Goal: Task Accomplishment & Management: Manage account settings

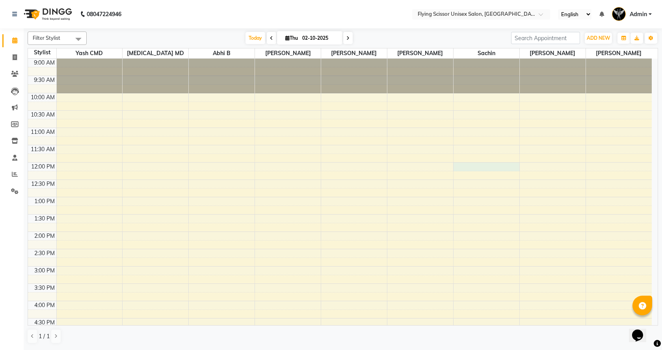
click at [474, 170] on div "9:00 AM 9:30 AM 10:00 AM 10:30 AM 11:00 AM 11:30 AM 12:00 PM 12:30 PM 1:00 PM 1…" at bounding box center [340, 284] width 624 height 450
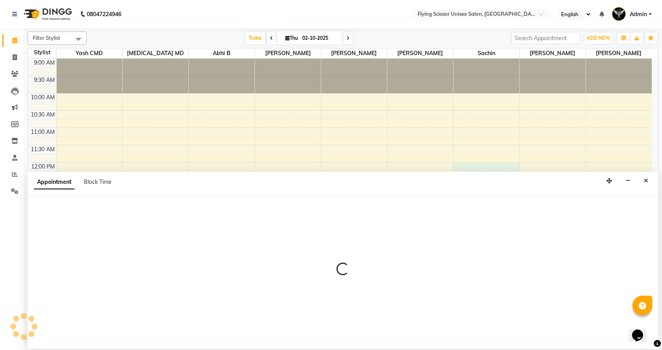
select select "67686"
select select "tentative"
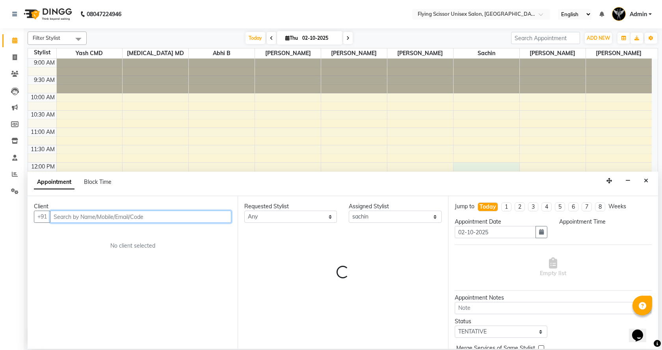
select select "720"
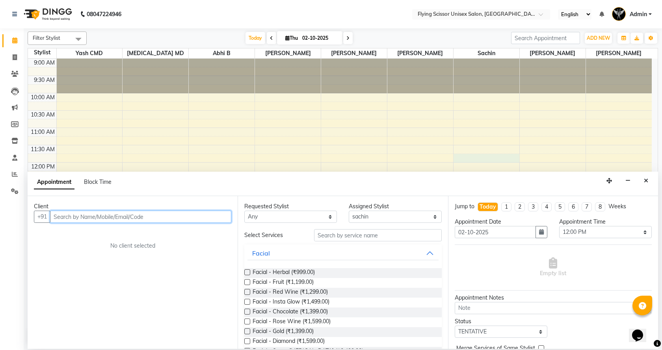
click at [475, 158] on div "9:00 AM 9:30 AM 10:00 AM 10:30 AM 11:00 AM 11:30 AM 12:00 PM 12:30 PM 1:00 PM 1…" at bounding box center [340, 284] width 624 height 450
click at [474, 151] on div "9:00 AM 9:30 AM 10:00 AM 10:30 AM 11:00 AM 11:30 AM 12:00 PM 12:30 PM 1:00 PM 1…" at bounding box center [340, 284] width 624 height 450
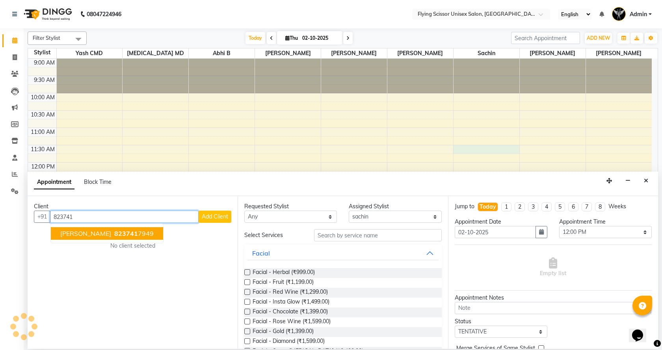
click at [63, 232] on span "[PERSON_NAME]" at bounding box center [85, 234] width 51 height 8
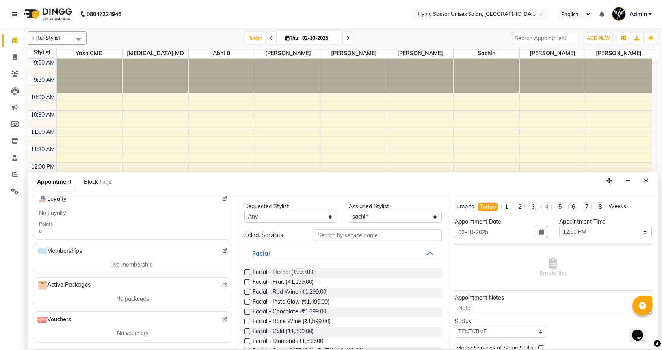
type input "8237417949"
click at [322, 236] on input "text" at bounding box center [378, 235] width 128 height 12
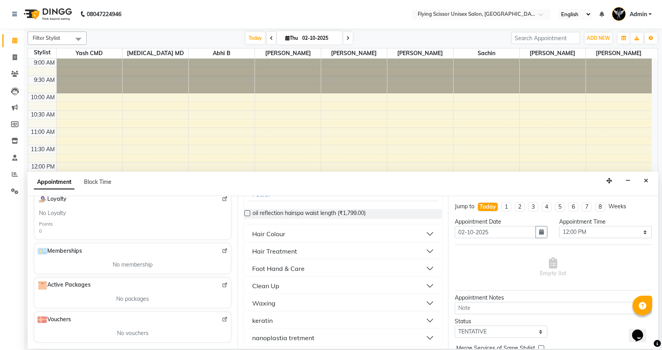
scroll to position [63, 0]
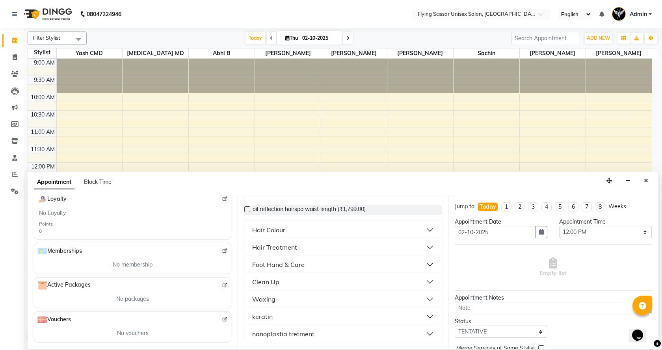
type input "799"
click at [296, 285] on button "Clean Up" at bounding box center [342, 282] width 191 height 14
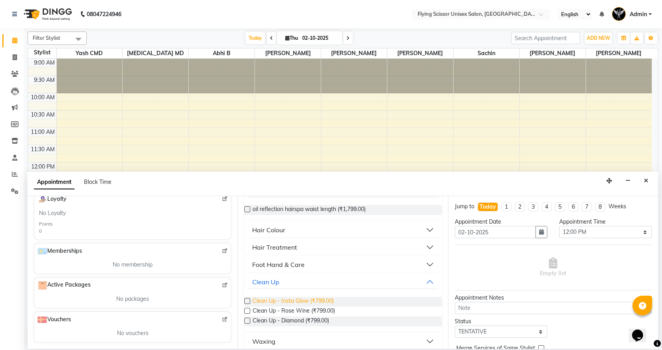
click at [316, 302] on span "Clean Up - Insta Glow (₹799.00)" at bounding box center [293, 302] width 81 height 10
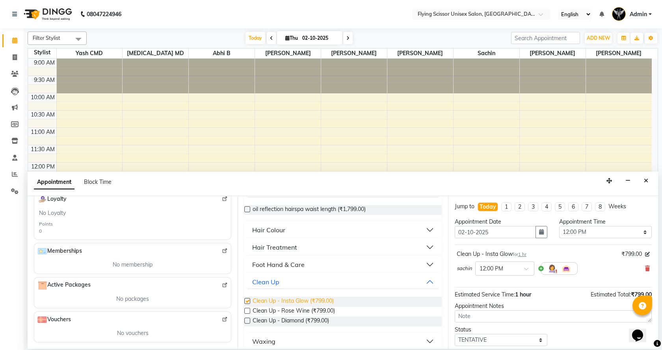
checkbox input "false"
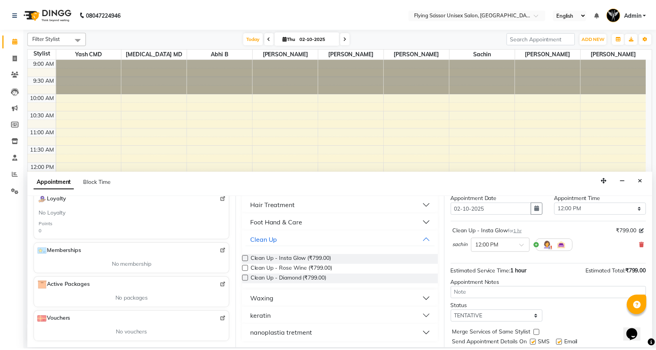
scroll to position [47, 0]
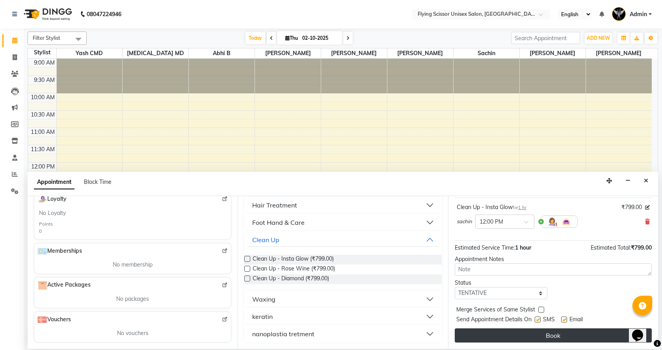
click at [560, 333] on button "Book" at bounding box center [553, 336] width 197 height 14
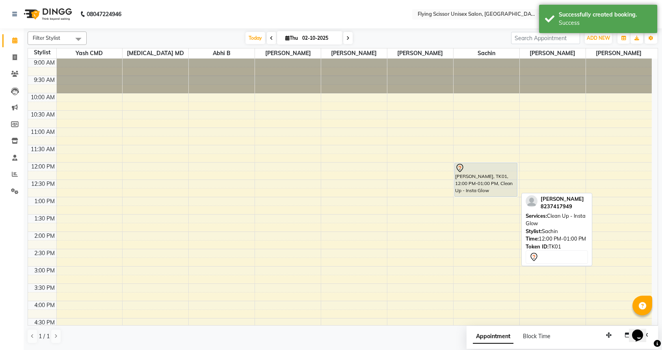
click at [486, 182] on div "[PERSON_NAME], TK01, 12:00 PM-01:00 PM, Clean Up - Insta Glow" at bounding box center [486, 179] width 63 height 33
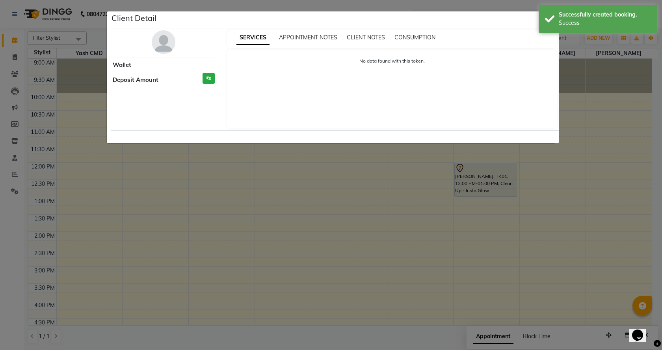
select select "7"
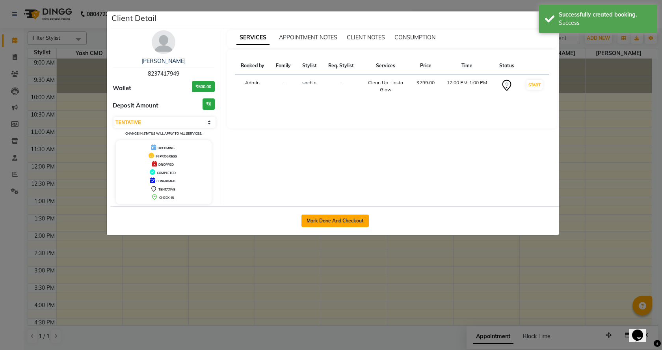
click at [344, 218] on button "Mark Done And Checkout" at bounding box center [334, 221] width 67 height 13
select select "service"
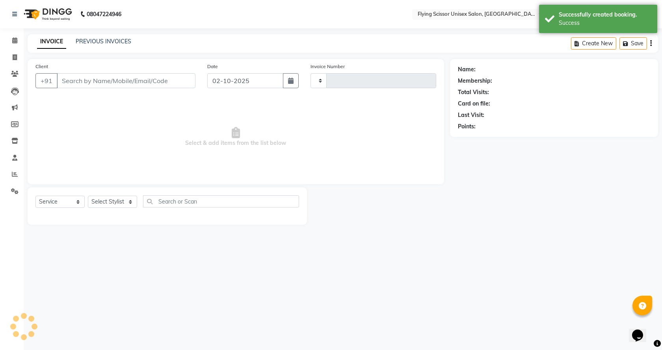
select select "3"
type input "1799"
select select "46"
select select "membership"
type input "8237417949"
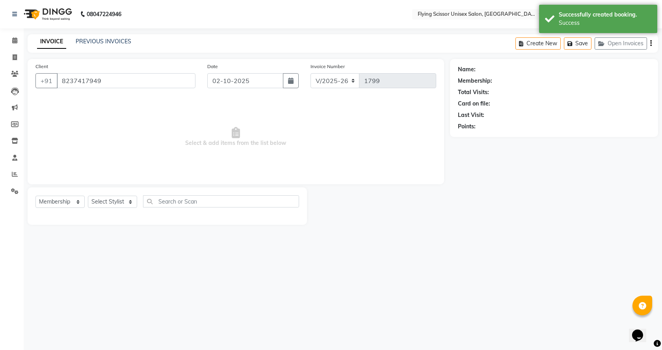
select select "18390"
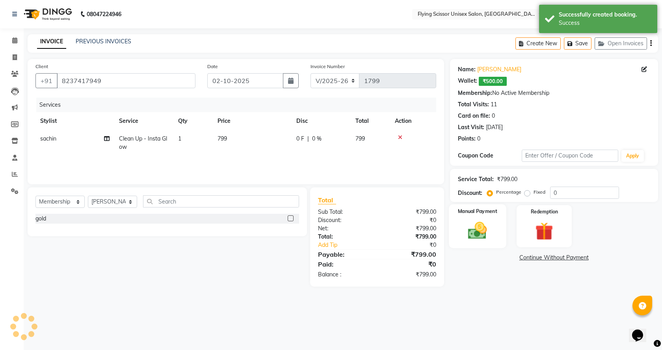
click at [488, 234] on img at bounding box center [477, 231] width 31 height 22
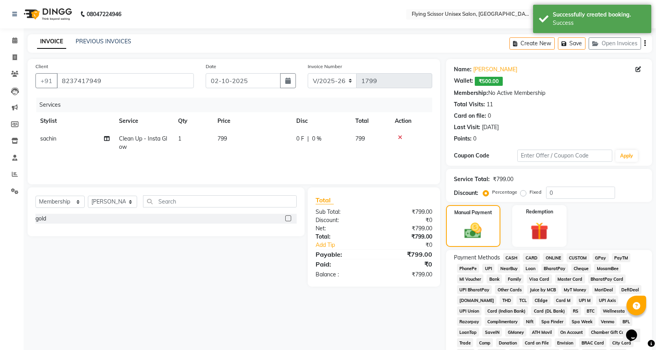
click at [553, 256] on span "ONLINE" at bounding box center [553, 257] width 20 height 9
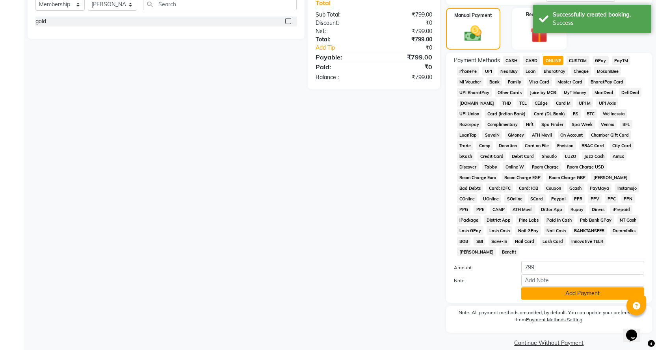
click at [555, 288] on button "Add Payment" at bounding box center [582, 294] width 123 height 12
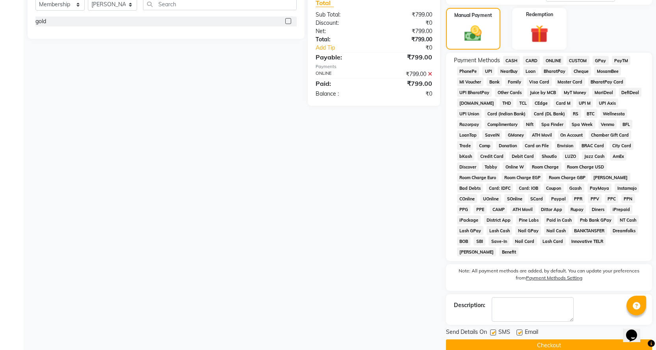
click at [540, 340] on button "Checkout" at bounding box center [549, 346] width 206 height 12
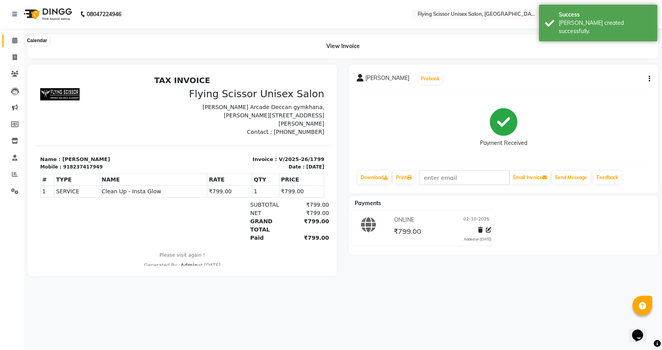
click at [15, 43] on icon at bounding box center [14, 40] width 5 height 6
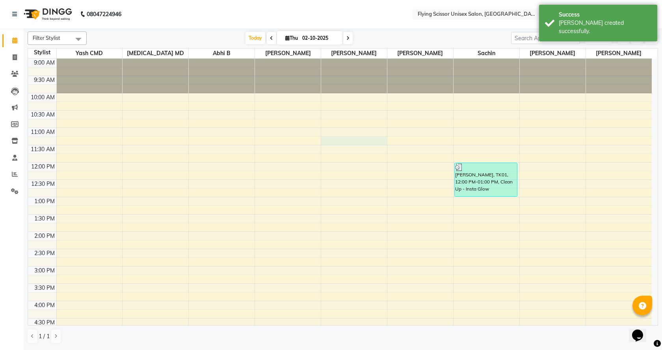
click at [340, 139] on div "9:00 AM 9:30 AM 10:00 AM 10:30 AM 11:00 AM 11:30 AM 12:00 PM 12:30 PM 1:00 PM 1…" at bounding box center [340, 284] width 624 height 450
select select "18390"
select select "tentative"
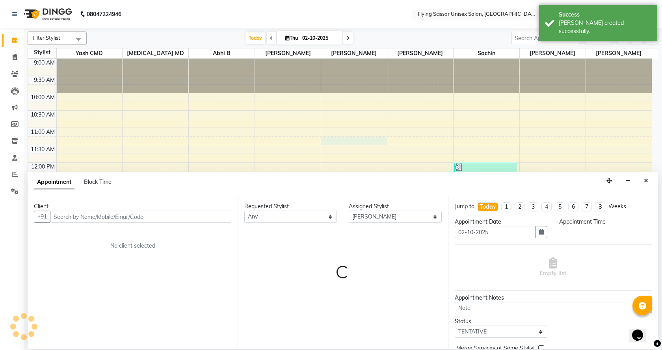
select select "675"
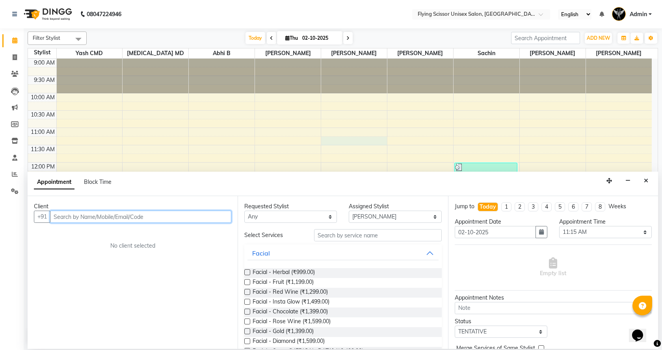
click at [100, 218] on input "text" at bounding box center [140, 217] width 181 height 12
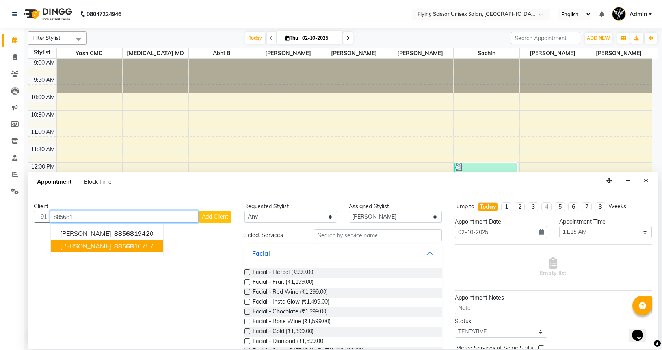
click at [139, 245] on ngb-highlight "885681 6757" at bounding box center [133, 246] width 41 height 8
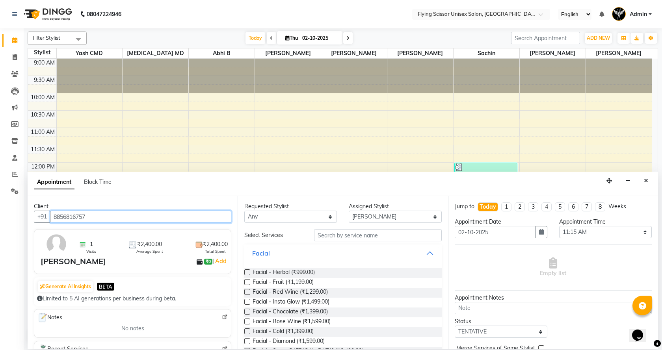
type input "8856816757"
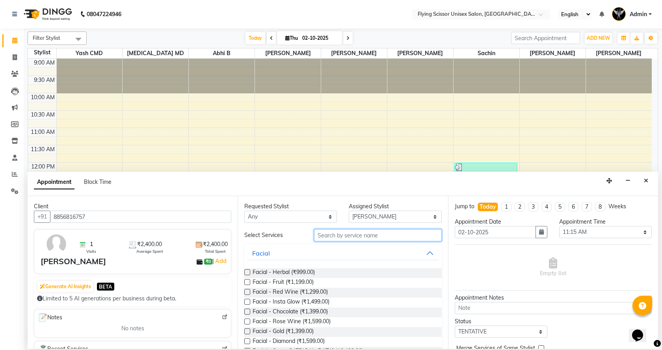
click at [331, 236] on input "text" at bounding box center [378, 235] width 128 height 12
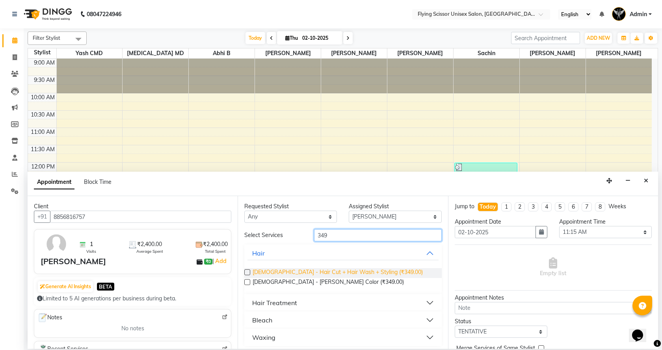
type input "349"
click at [343, 270] on span "[DEMOGRAPHIC_DATA] - Hair Cut + Hair Wash + Styling (₹349.00)" at bounding box center [338, 273] width 170 height 10
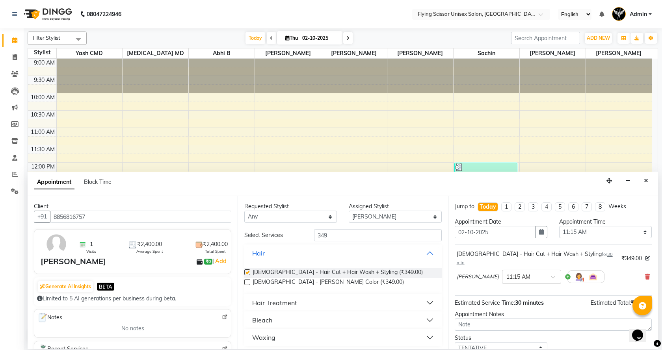
checkbox input "false"
click at [338, 229] on div "Requested Stylist Any Abhi B [PERSON_NAME] K [PERSON_NAME] [MEDICAL_DATA] MD [P…" at bounding box center [343, 272] width 210 height 153
click at [340, 236] on input "349" at bounding box center [378, 235] width 128 height 12
type input "3"
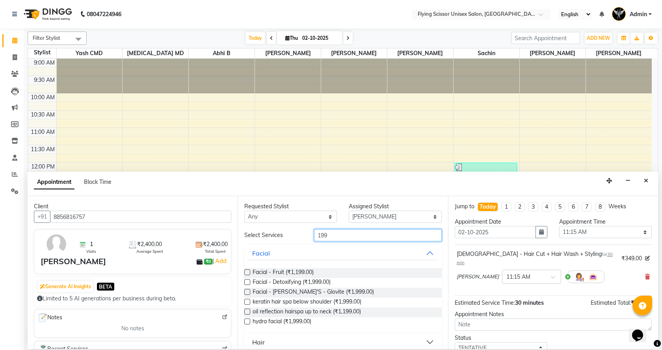
scroll to position [39, 0]
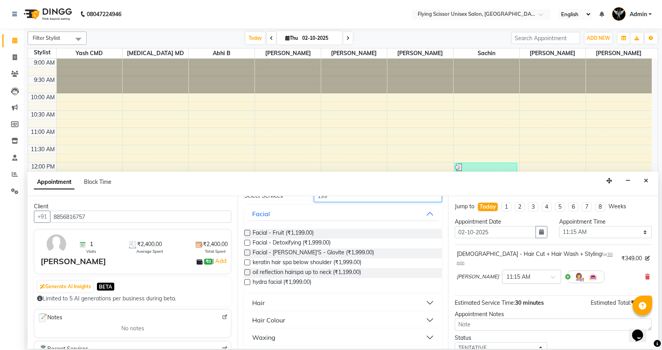
type input "199"
click at [286, 299] on button "Hair" at bounding box center [342, 303] width 191 height 14
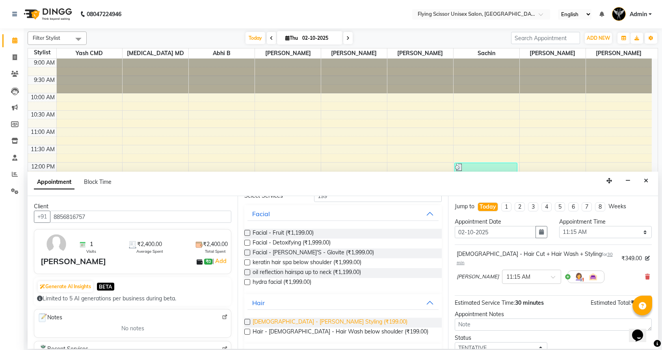
click at [324, 325] on span "[DEMOGRAPHIC_DATA] - [PERSON_NAME] Styling (₹199.00)" at bounding box center [330, 323] width 155 height 10
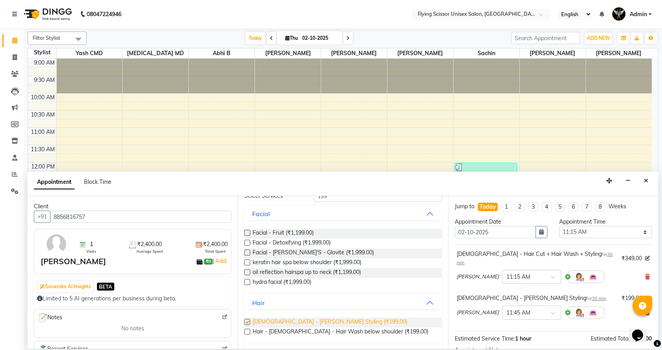
checkbox input "false"
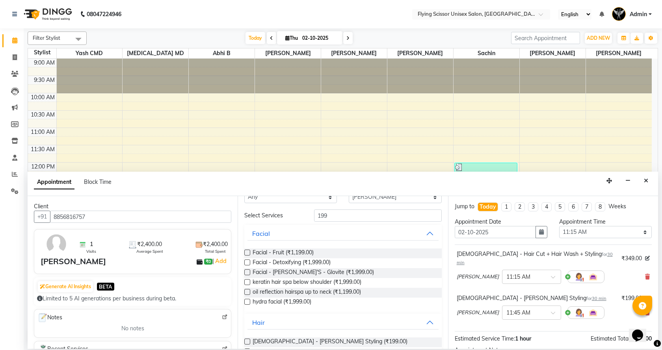
scroll to position [0, 0]
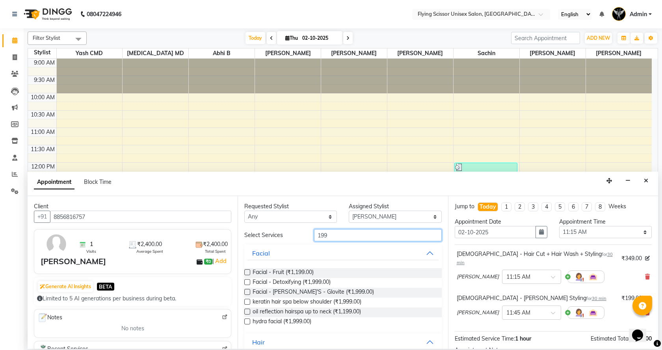
click at [339, 233] on input "199" at bounding box center [378, 235] width 128 height 12
type input "1"
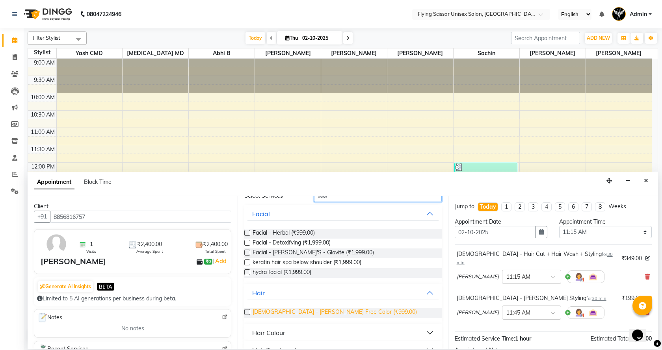
type input "999"
click at [312, 314] on span "[DEMOGRAPHIC_DATA] - [PERSON_NAME] Free Color (₹999.00)" at bounding box center [335, 313] width 164 height 10
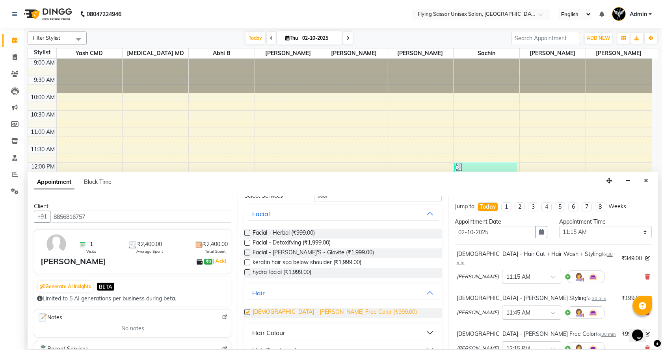
checkbox input "false"
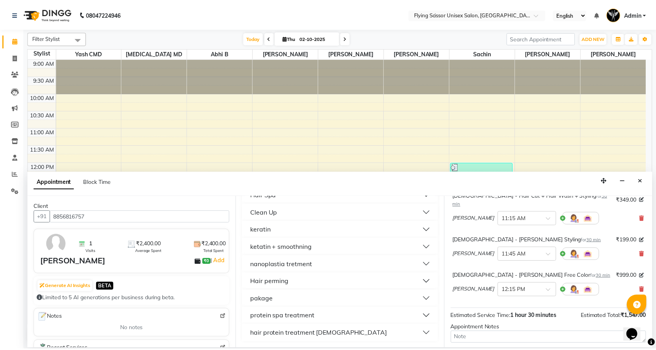
scroll to position [119, 0]
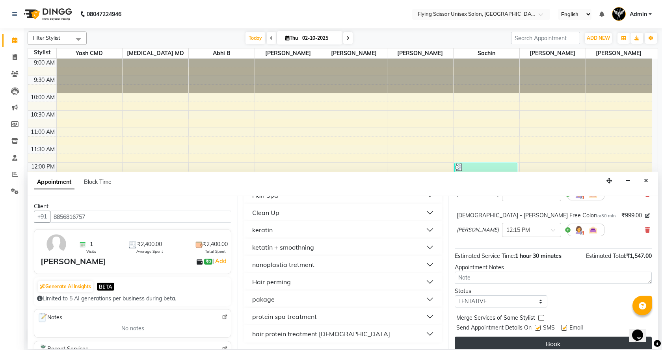
click at [570, 337] on button "Book" at bounding box center [553, 344] width 197 height 14
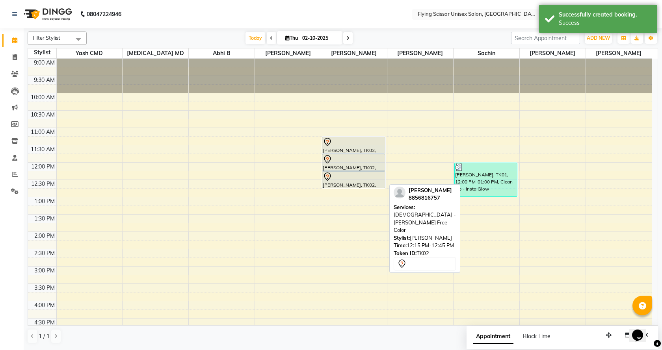
click at [369, 174] on div at bounding box center [354, 176] width 62 height 9
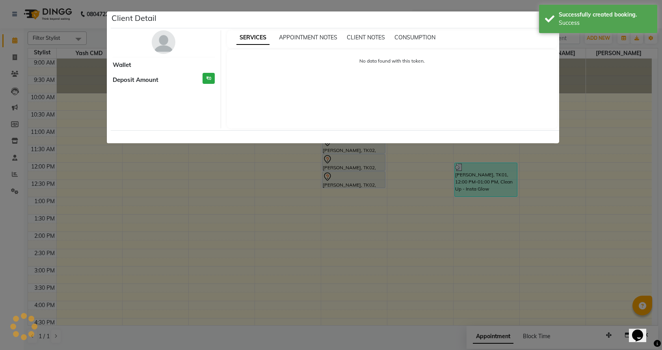
select select "7"
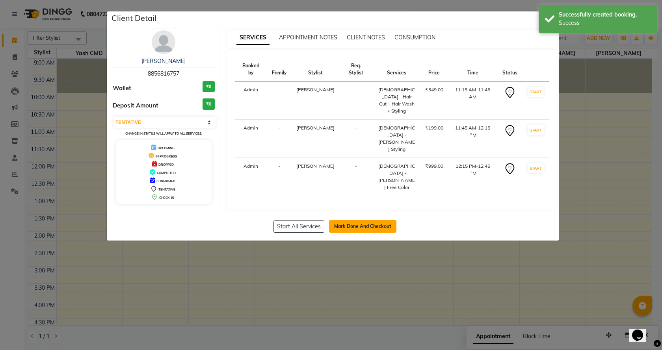
click at [360, 220] on button "Mark Done And Checkout" at bounding box center [362, 226] width 67 height 13
select select "46"
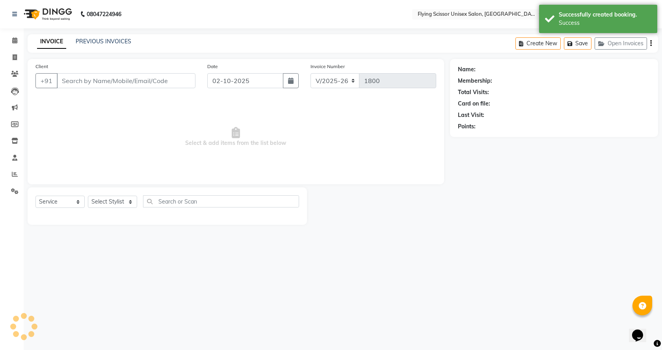
select select "membership"
type input "8856816757"
select select "18390"
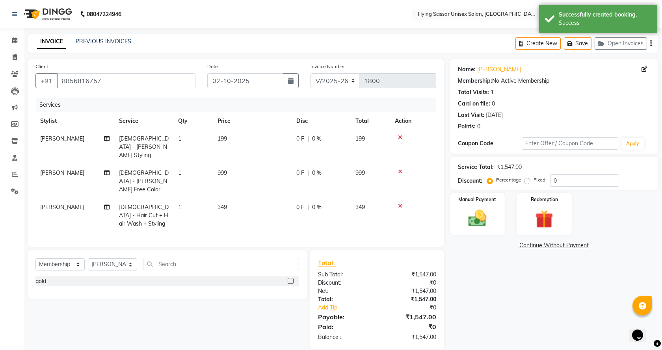
click at [301, 136] on span "0 F" at bounding box center [300, 139] width 8 height 8
select select "18390"
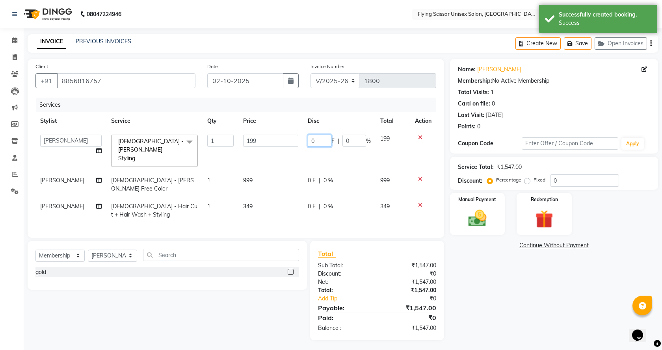
click at [315, 143] on input "0" at bounding box center [320, 141] width 24 height 12
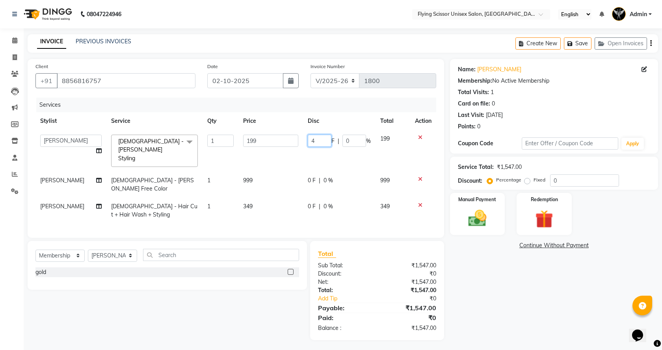
type input "48"
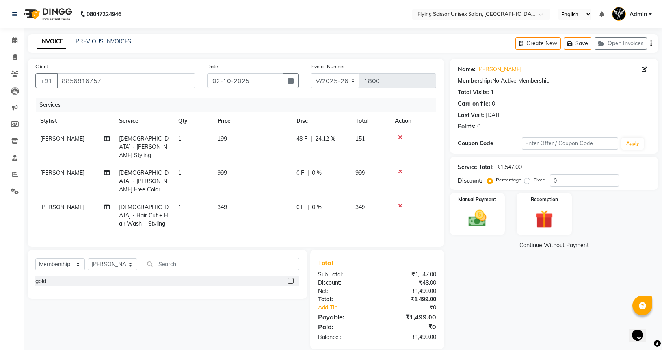
click at [313, 169] on div "0 F | 0 %" at bounding box center [321, 173] width 50 height 8
select select "18390"
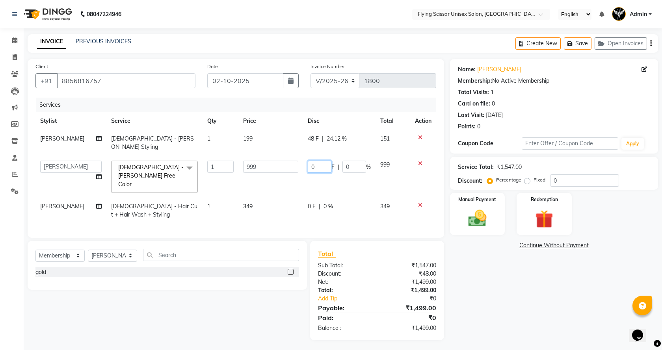
click at [316, 161] on input "0" at bounding box center [320, 167] width 24 height 12
type input "99"
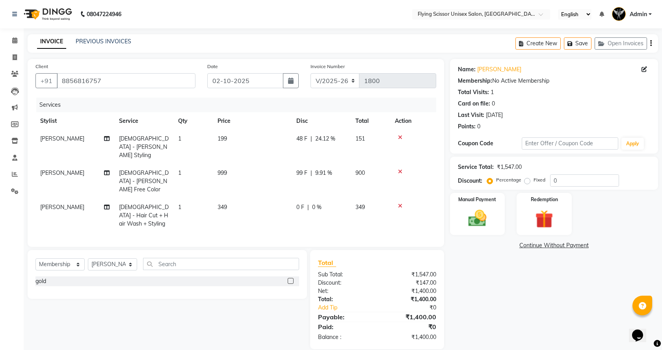
click at [439, 201] on div "Client [PHONE_NUMBER] Date [DATE] Invoice Number V/2025 V/[PHONE_NUMBER] Servic…" at bounding box center [236, 153] width 417 height 188
click at [480, 211] on img at bounding box center [477, 219] width 31 height 22
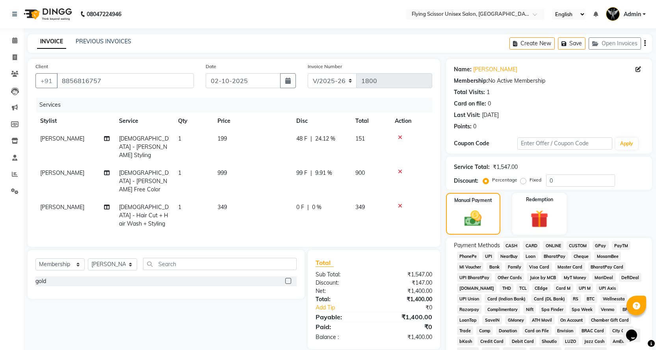
click at [555, 245] on span "ONLINE" at bounding box center [553, 245] width 20 height 9
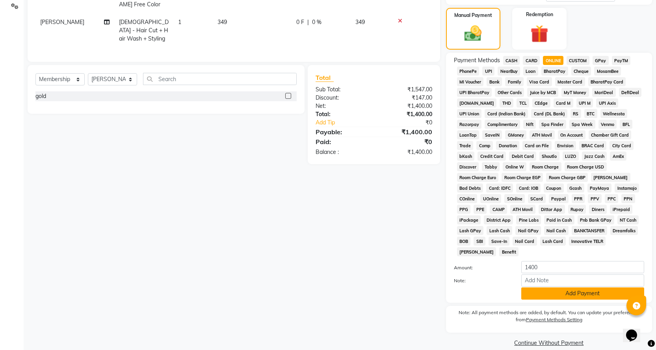
click at [556, 288] on button "Add Payment" at bounding box center [582, 294] width 123 height 12
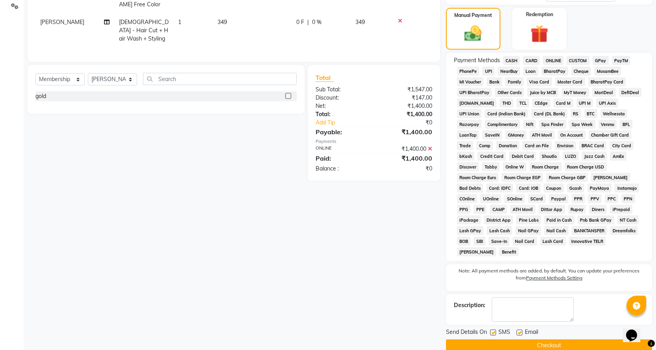
click at [548, 340] on button "Checkout" at bounding box center [549, 346] width 206 height 12
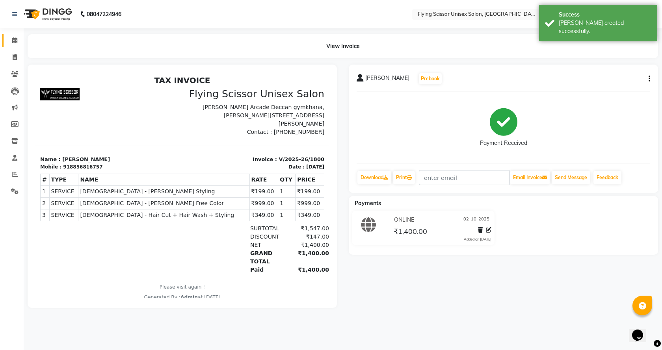
click at [17, 45] on link "Calendar" at bounding box center [11, 40] width 19 height 13
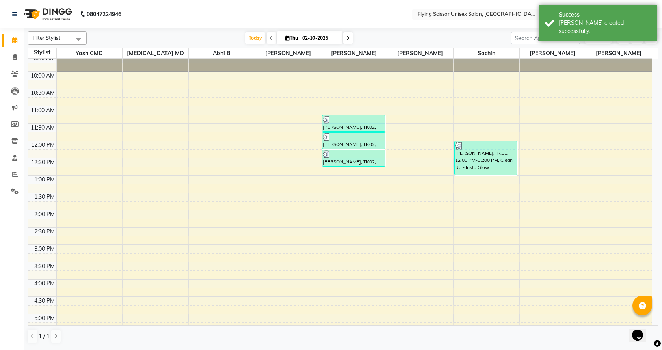
scroll to position [184, 0]
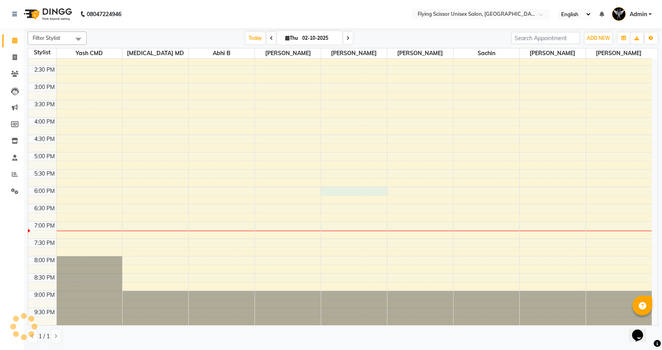
click at [338, 188] on div "9:00 AM 9:30 AM 10:00 AM 10:30 AM 11:00 AM 11:30 AM 12:00 PM 12:30 PM 1:00 PM 1…" at bounding box center [340, 100] width 624 height 450
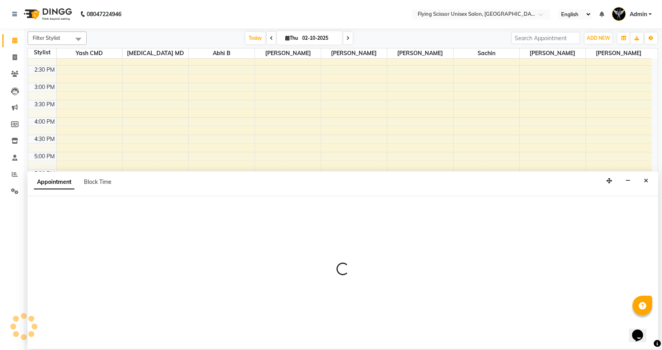
select select "18390"
select select "1080"
select select "tentative"
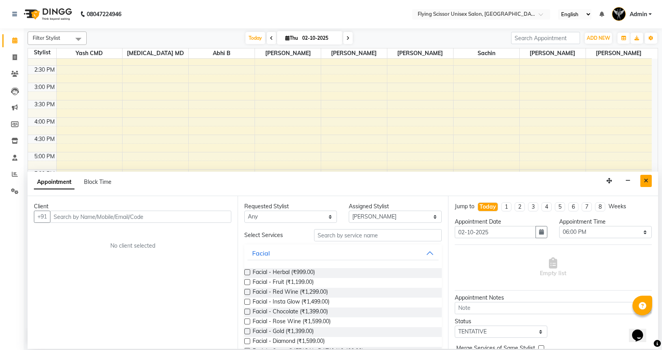
click at [645, 177] on button "Close" at bounding box center [645, 181] width 11 height 12
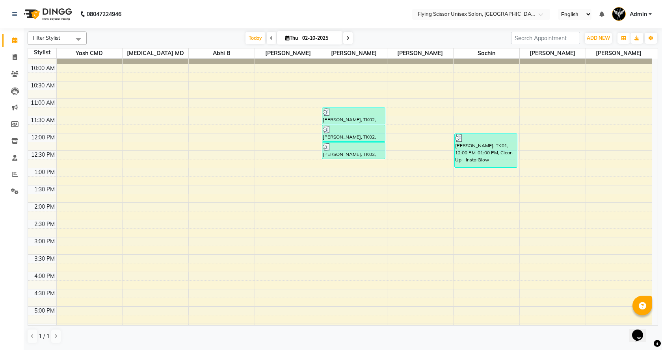
scroll to position [26, 0]
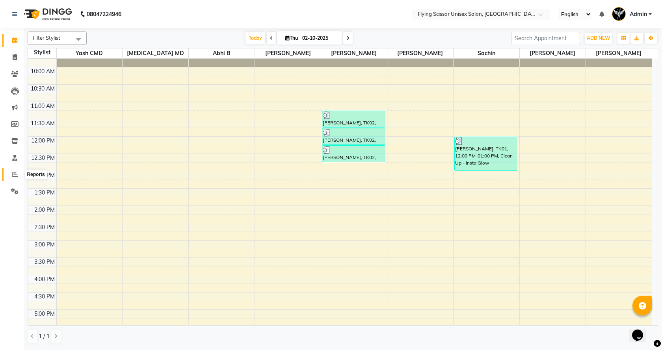
click at [13, 174] on icon at bounding box center [15, 174] width 6 height 6
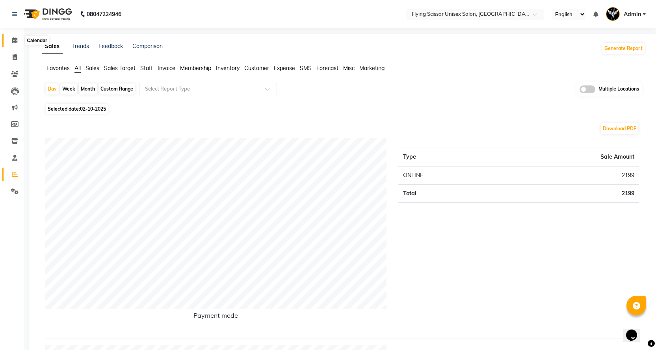
click at [11, 41] on span at bounding box center [15, 40] width 14 height 9
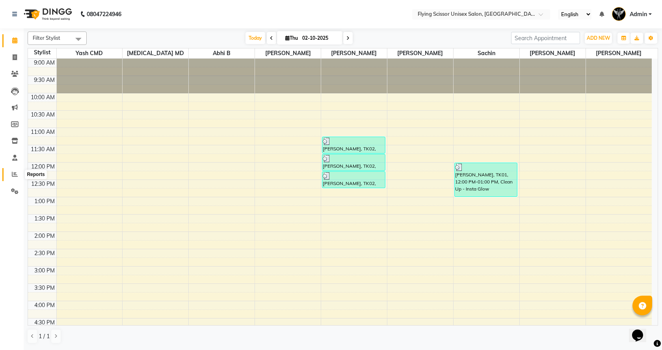
click at [13, 175] on icon at bounding box center [15, 174] width 6 height 6
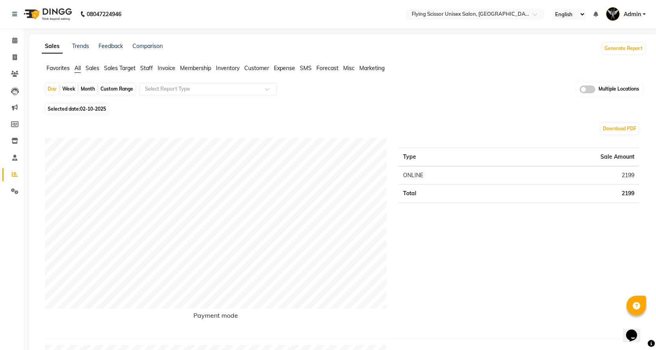
click at [102, 111] on span "02-10-2025" at bounding box center [93, 109] width 26 height 6
select select "10"
select select "2025"
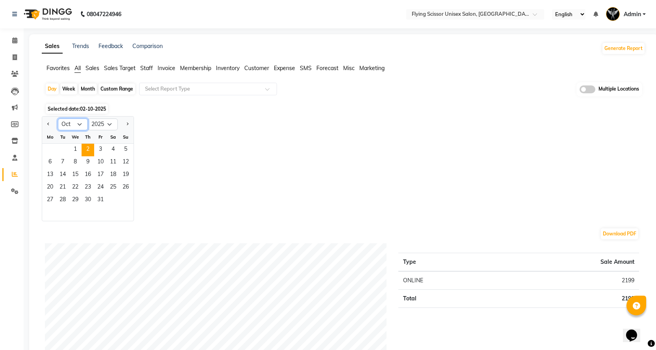
click at [80, 123] on select "Jan Feb Mar Apr May Jun [DATE] Aug Sep Oct Nov Dec" at bounding box center [73, 125] width 30 height 12
select select "9"
click at [58, 119] on select "Jan Feb Mar Apr May Jun [DATE] Aug Sep Oct Nov Dec" at bounding box center [73, 125] width 30 height 12
click at [58, 201] on span "30" at bounding box center [62, 200] width 13 height 13
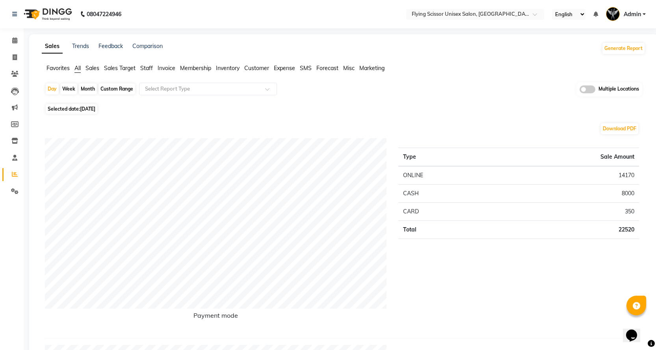
click at [60, 112] on span "Selected date: [DATE]" at bounding box center [72, 109] width 52 height 10
select select "9"
select select "2025"
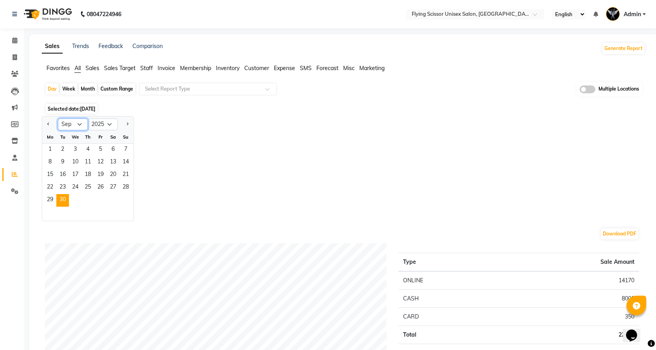
click at [84, 126] on select "Jan Feb Mar Apr May Jun [DATE] Aug Sep Oct Nov Dec" at bounding box center [73, 125] width 30 height 12
click at [58, 119] on select "Jan Feb Mar Apr May Jun [DATE] Aug Sep Oct Nov Dec" at bounding box center [73, 125] width 30 height 12
click at [80, 123] on select "Jan Feb Mar Apr May Jun [DATE] Aug Sep Oct Nov Dec" at bounding box center [73, 125] width 30 height 12
select select "10"
click at [58, 119] on select "Jan Feb Mar Apr May Jun [DATE] Aug Sep Oct Nov Dec" at bounding box center [73, 125] width 30 height 12
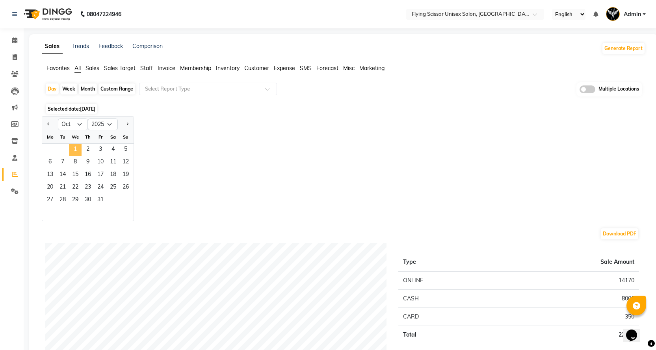
click at [72, 147] on span "1" at bounding box center [75, 150] width 13 height 13
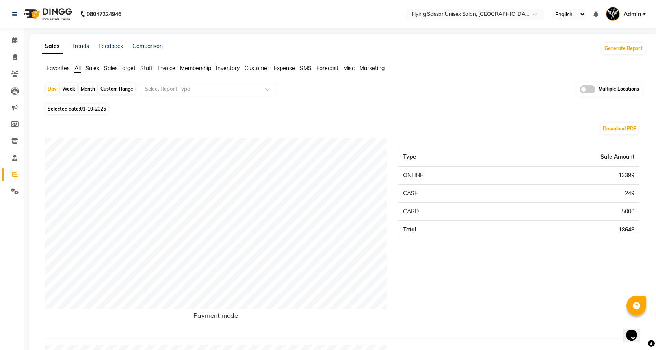
click at [89, 111] on span "01-10-2025" at bounding box center [93, 109] width 26 height 6
select select "10"
select select "2025"
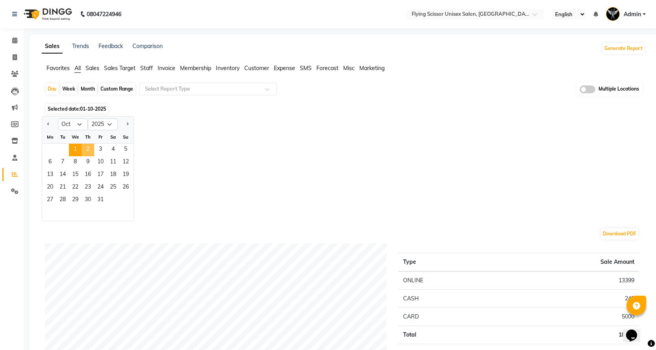
click at [91, 147] on span "2" at bounding box center [88, 150] width 13 height 13
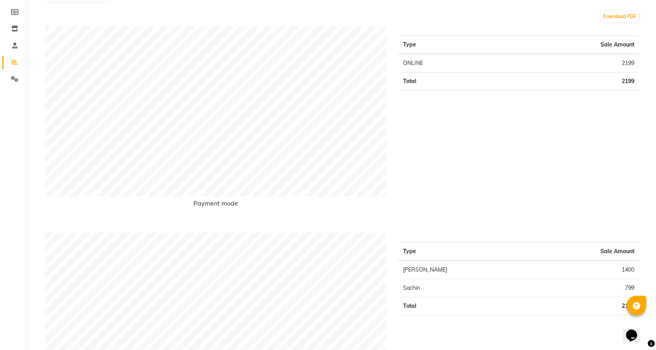
scroll to position [197, 0]
